Goal: Information Seeking & Learning: Learn about a topic

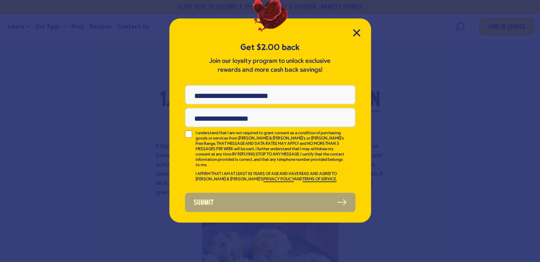
scroll to position [780, 0]
click at [356, 32] on icon "Close Modal" at bounding box center [356, 32] width 6 height 6
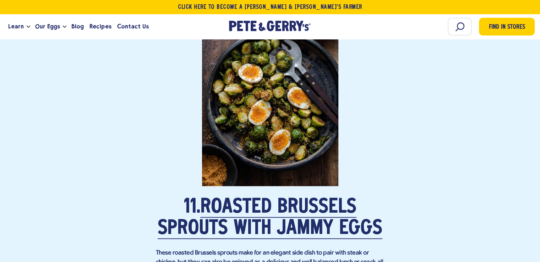
scroll to position [3547, 0]
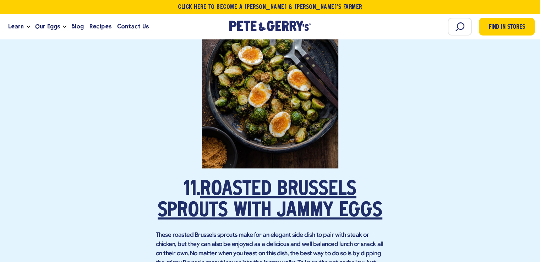
click at [264, 196] on link "Roasted Brussels Sprouts with Jammy Eggs" at bounding box center [270, 200] width 225 height 41
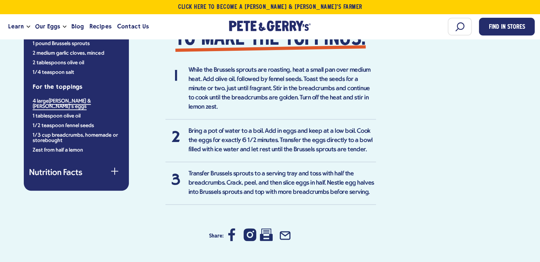
scroll to position [639, 0]
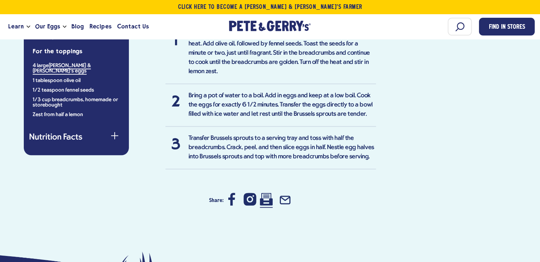
click at [264, 193] on icon at bounding box center [266, 199] width 13 height 13
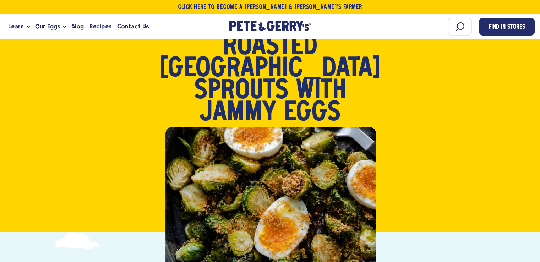
scroll to position [35, 0]
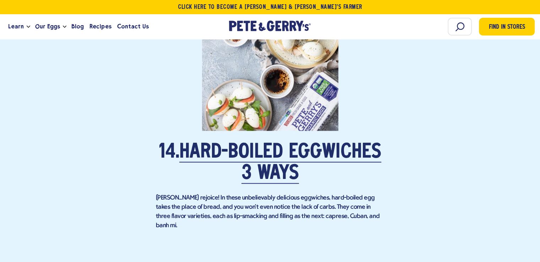
scroll to position [4433, 0]
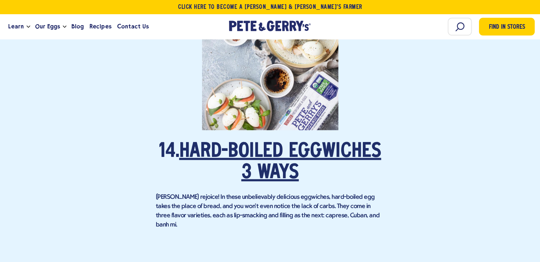
click at [298, 142] on link "Hard-Boiled Eggwiches 3 Ways" at bounding box center [280, 162] width 202 height 41
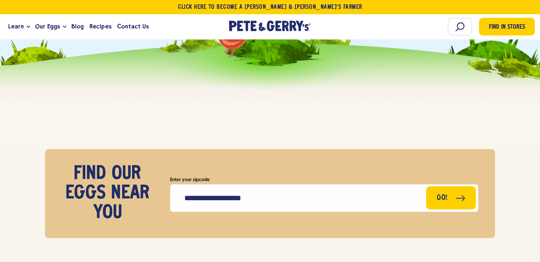
scroll to position [4716, 0]
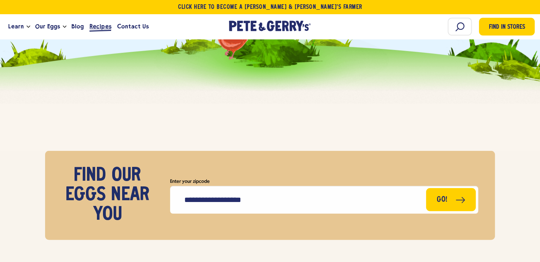
click at [89, 25] on span "Recipes" at bounding box center [100, 26] width 22 height 9
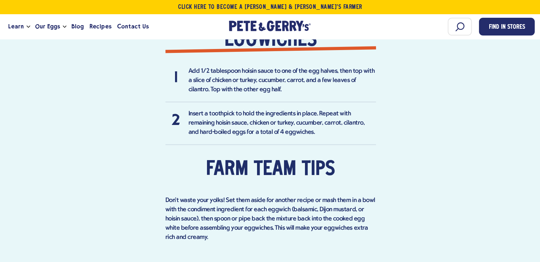
scroll to position [922, 0]
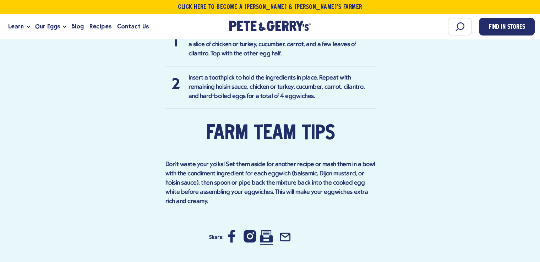
click at [261, 230] on icon at bounding box center [266, 236] width 13 height 13
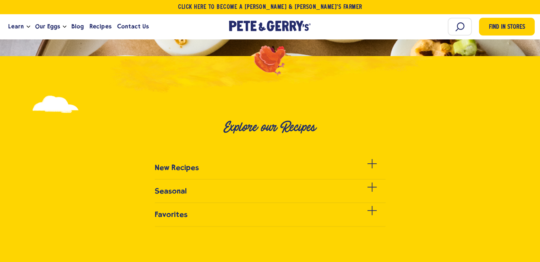
scroll to position [177, 0]
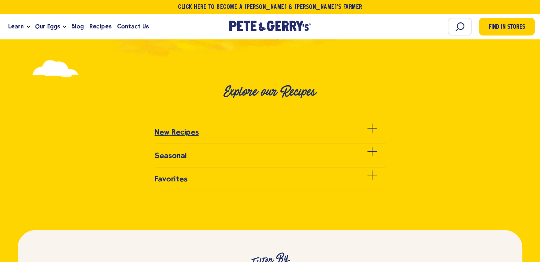
click at [167, 132] on h3 "New Recipes" at bounding box center [177, 132] width 44 height 9
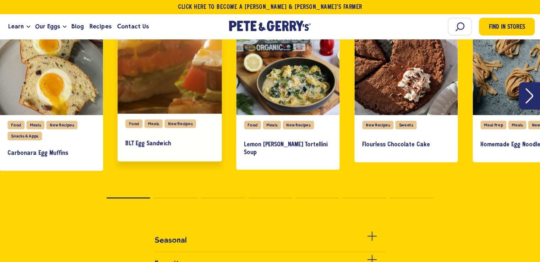
scroll to position [319, 0]
